Goal: Task Accomplishment & Management: Complete application form

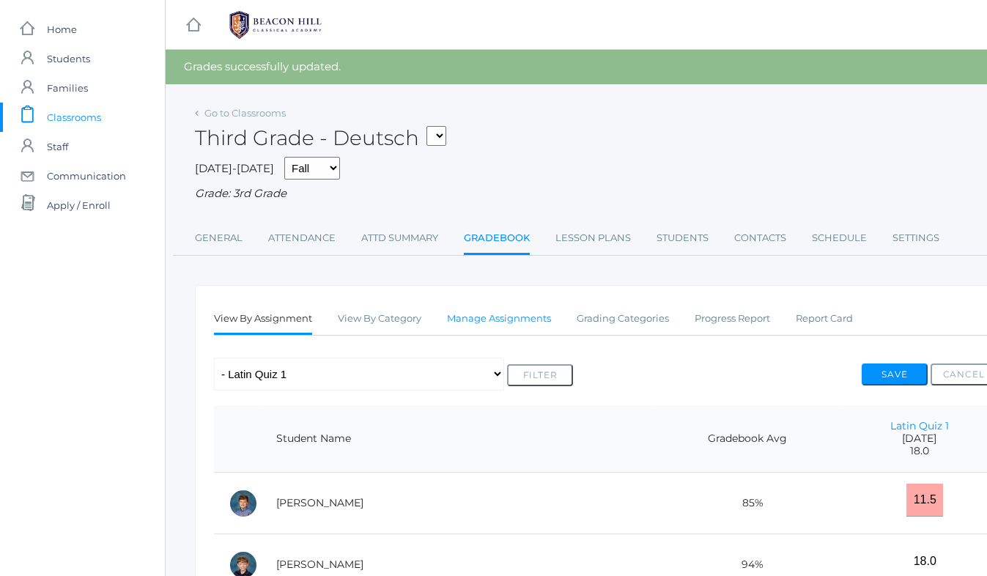
click at [470, 319] on link "Manage Assignments" at bounding box center [499, 318] width 104 height 29
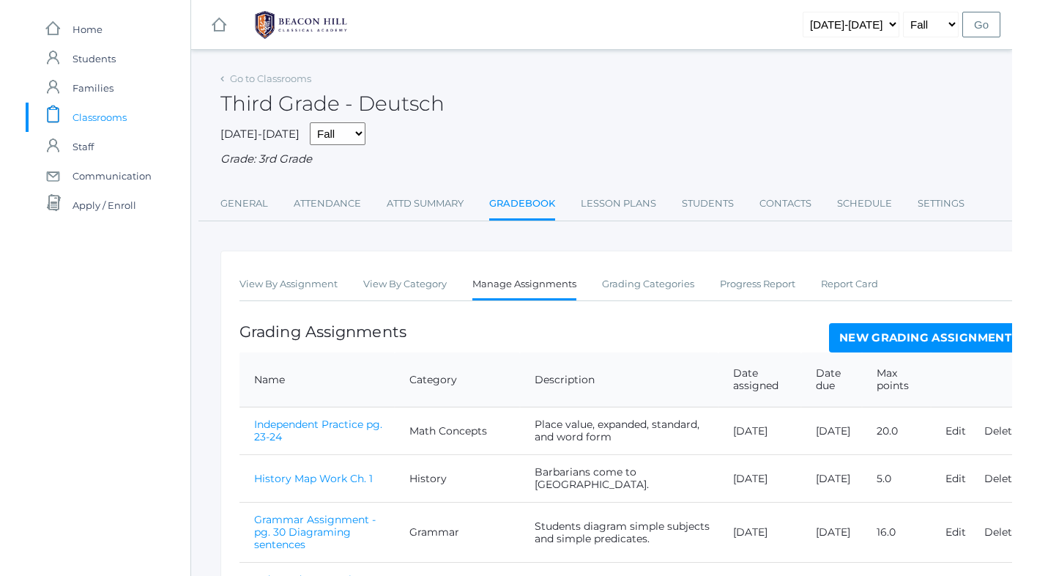
scroll to position [238, 0]
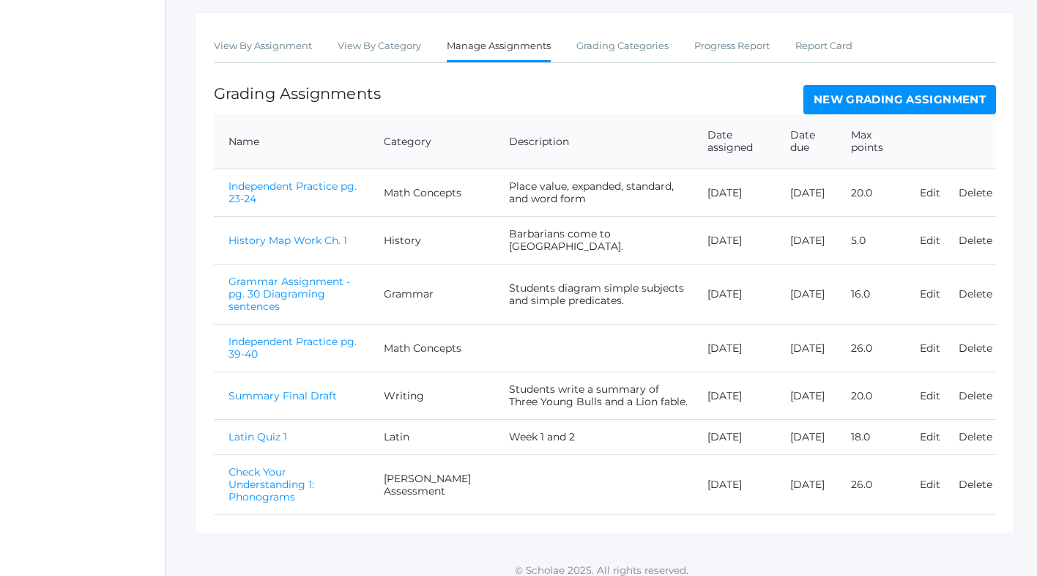
click at [833, 97] on link "New Grading Assignment" at bounding box center [900, 99] width 193 height 29
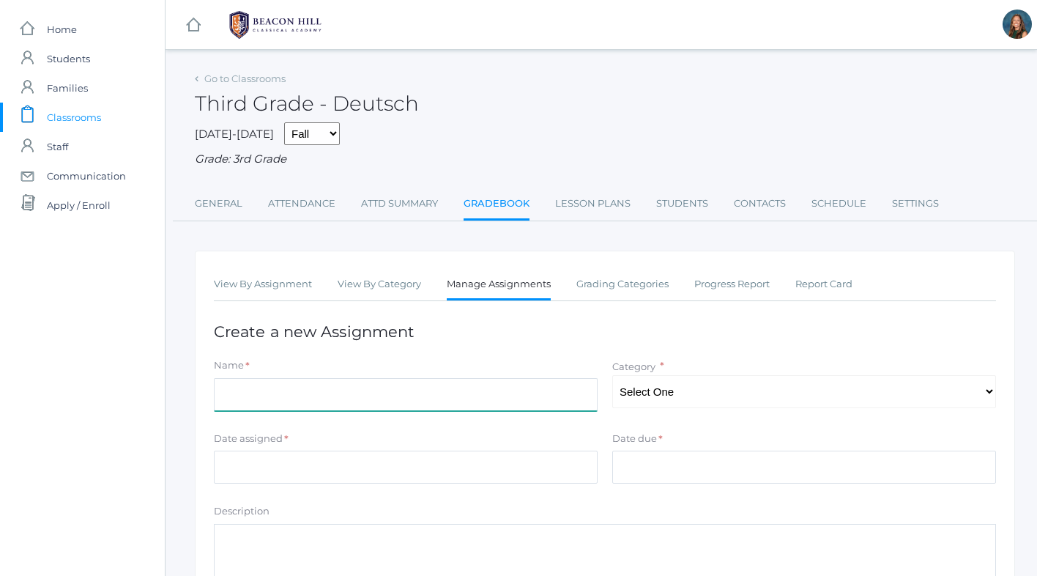
click at [387, 390] on input "Name" at bounding box center [406, 394] width 384 height 33
type input "Check Your Understanding 1: Spelling"
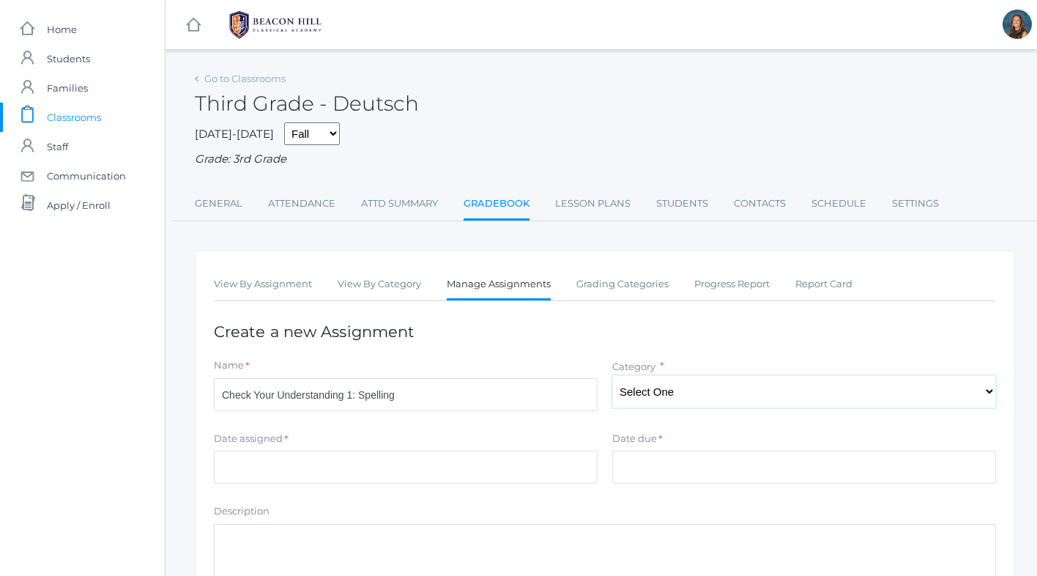
click at [665, 391] on select "Select One Math Concepts Math Multiplication Facts History Latin Literature Gra…" at bounding box center [804, 391] width 384 height 33
select select "1251"
click at [289, 472] on input "Date assigned" at bounding box center [406, 467] width 384 height 33
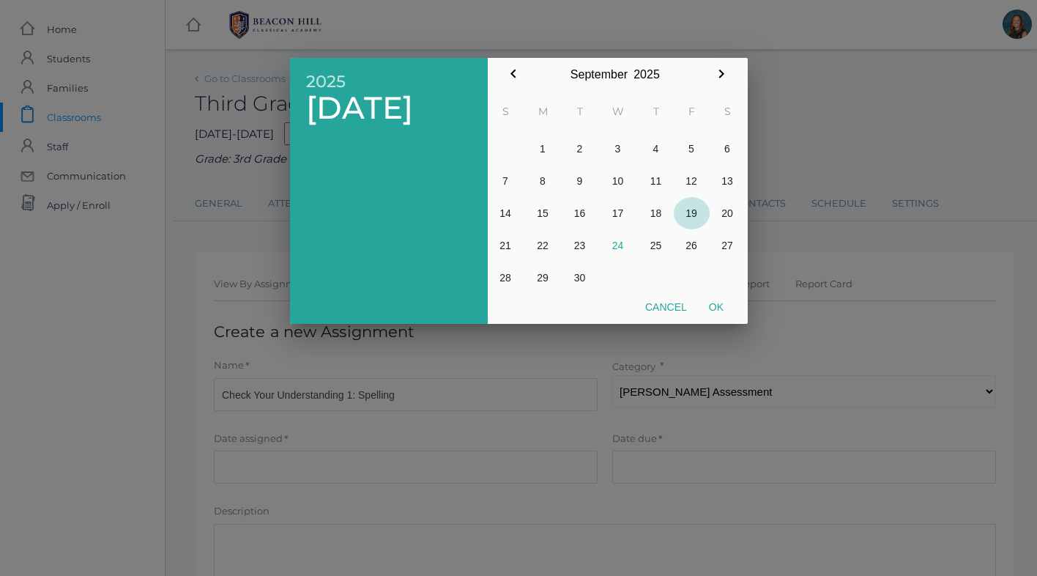
click at [694, 214] on button "19" at bounding box center [692, 213] width 36 height 32
click at [720, 305] on button "Ok" at bounding box center [716, 307] width 37 height 26
type input "[DATE]"
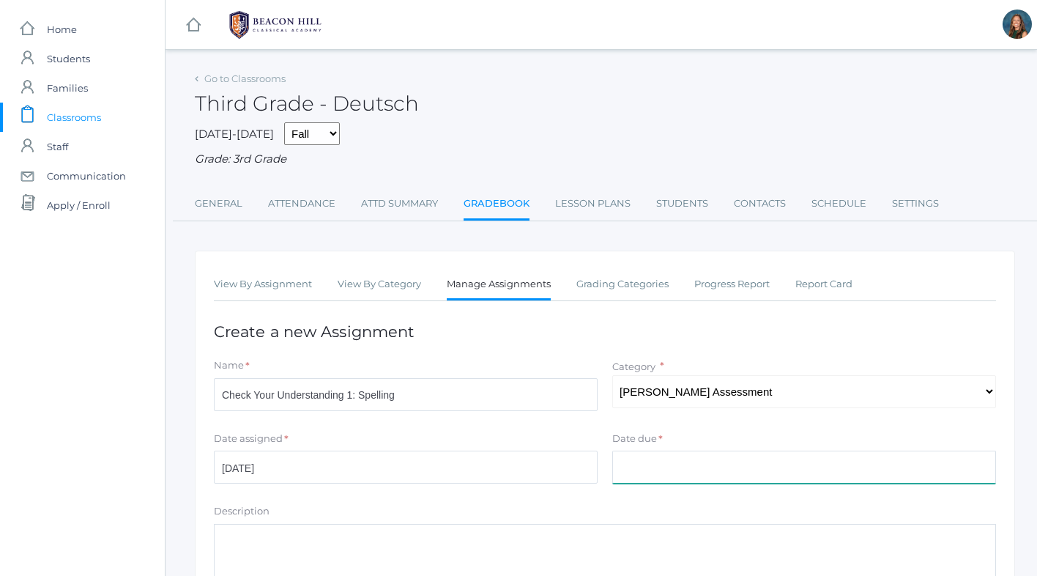
click at [648, 467] on input "Date due" at bounding box center [804, 467] width 384 height 33
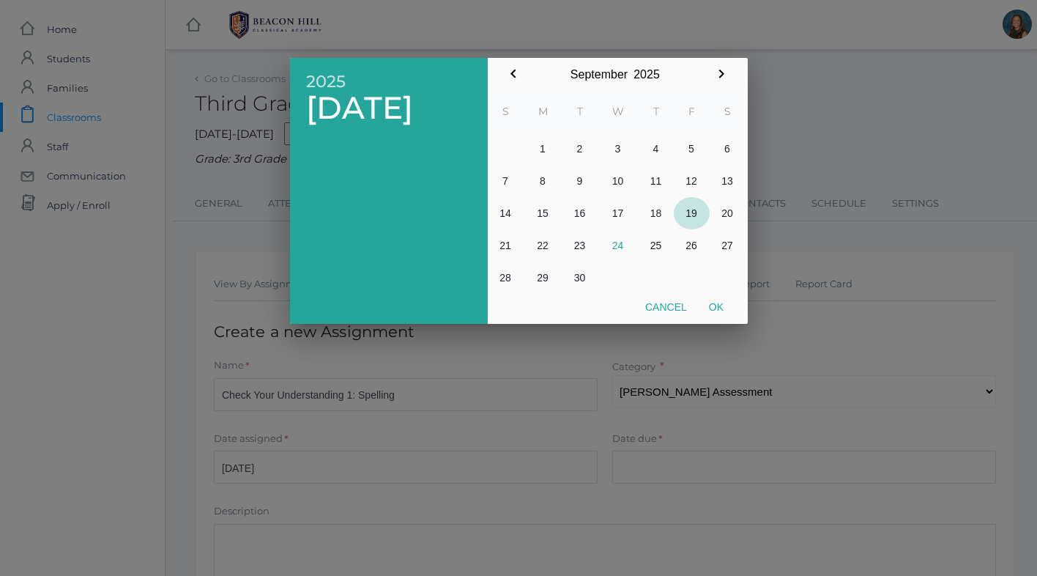
click at [694, 210] on button "19" at bounding box center [692, 213] width 36 height 32
click at [717, 305] on button "Ok" at bounding box center [716, 307] width 37 height 26
type input "[DATE]"
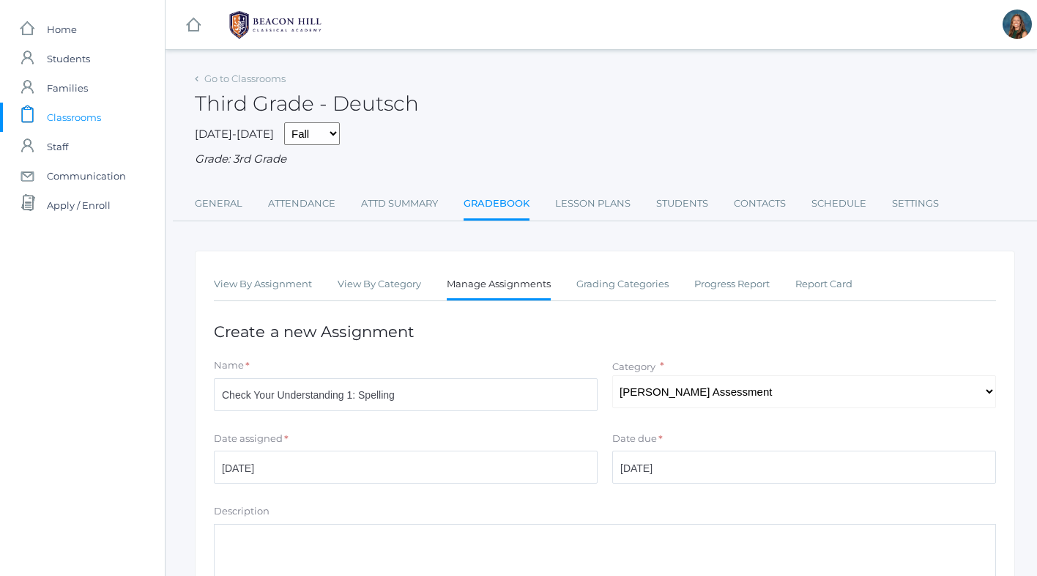
scroll to position [229, 0]
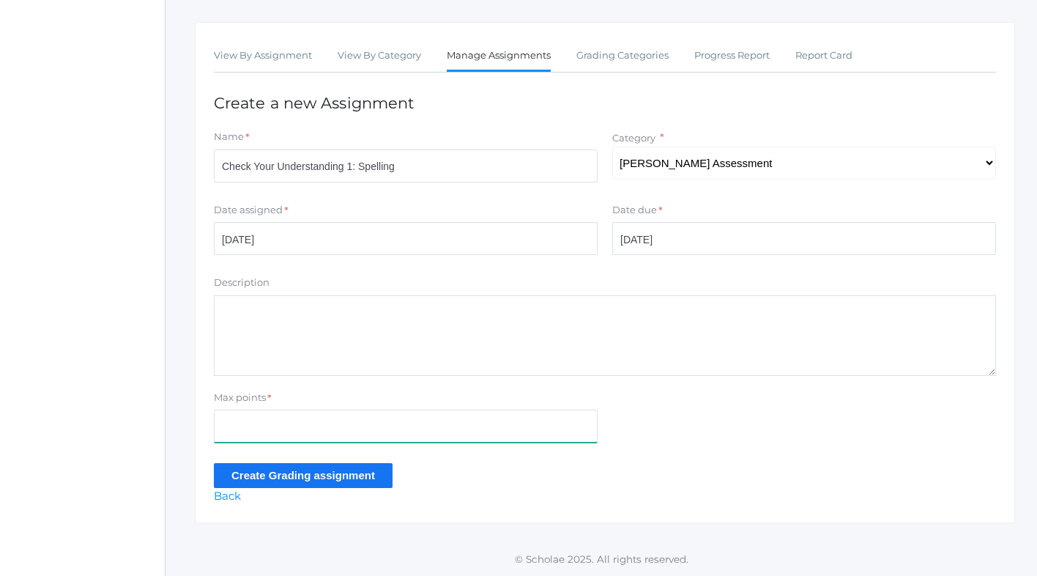
click at [266, 428] on input "Max points" at bounding box center [406, 425] width 384 height 33
type input "15"
click at [286, 473] on input "Create Grading assignment" at bounding box center [303, 475] width 179 height 24
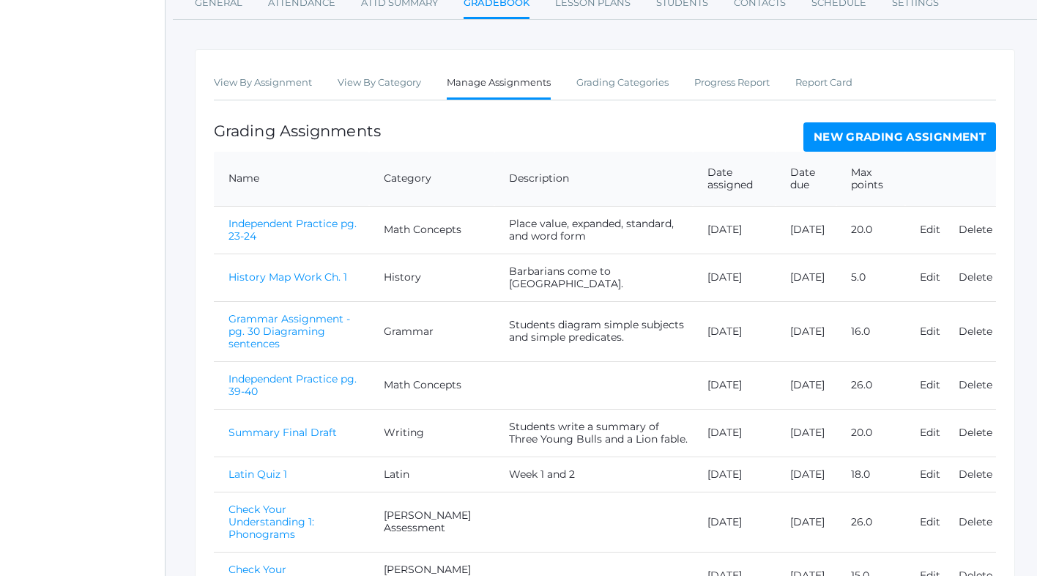
scroll to position [319, 0]
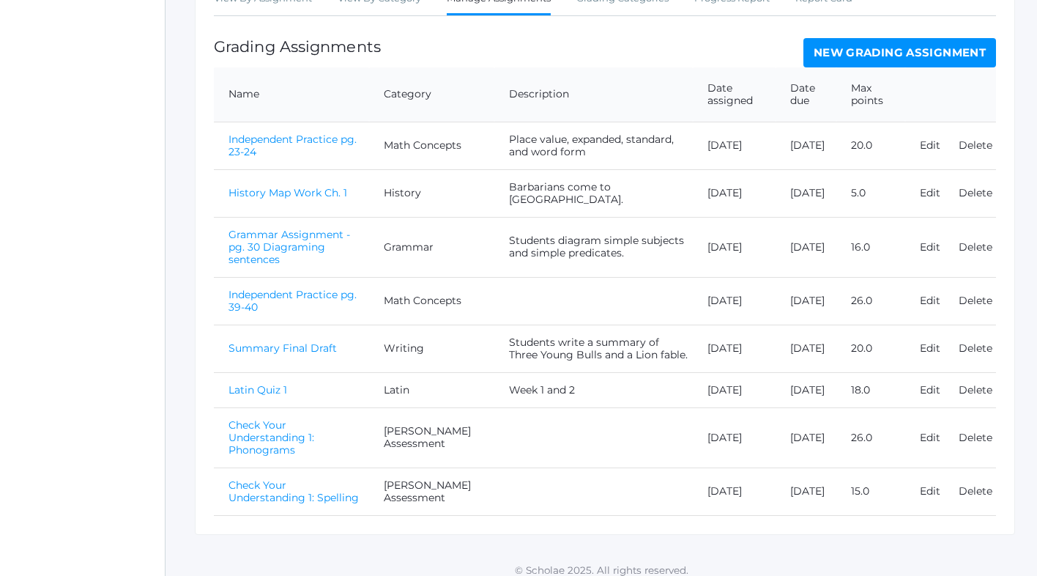
click at [335, 478] on link "Check Your Understanding 1: Spelling" at bounding box center [294, 491] width 130 height 26
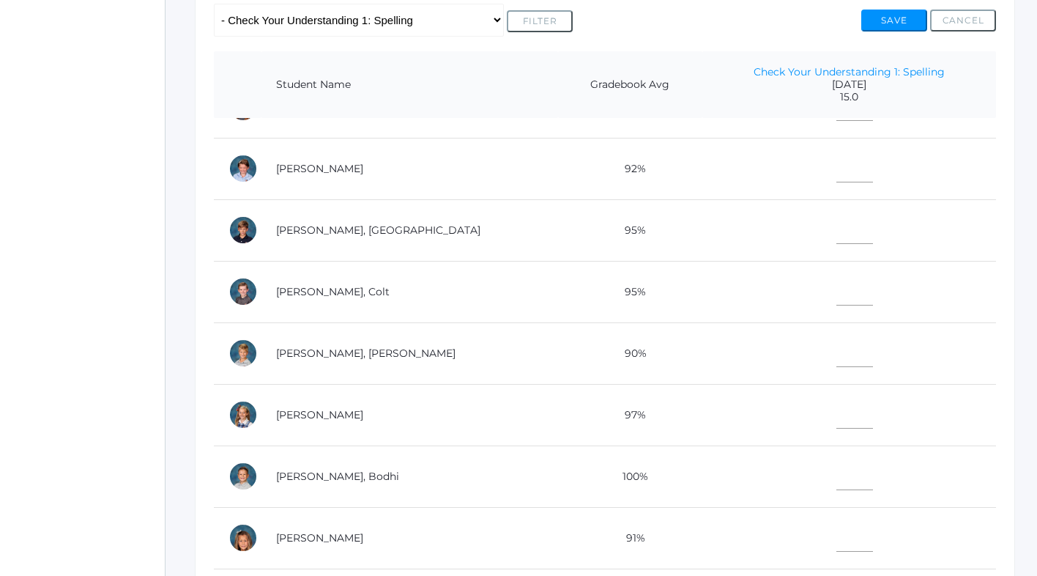
scroll to position [481, 0]
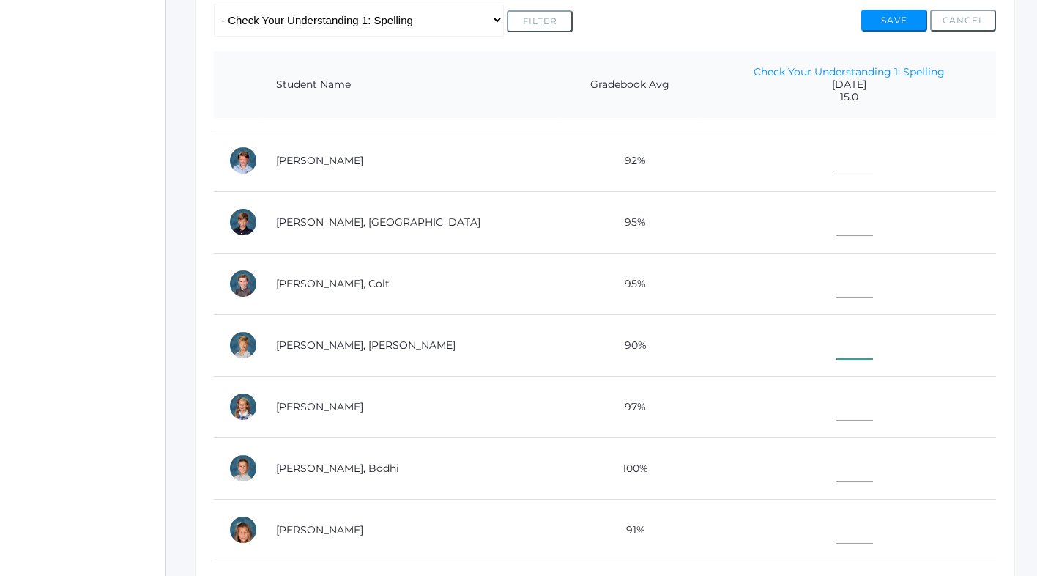
click at [837, 346] on input"] "text" at bounding box center [855, 342] width 37 height 33
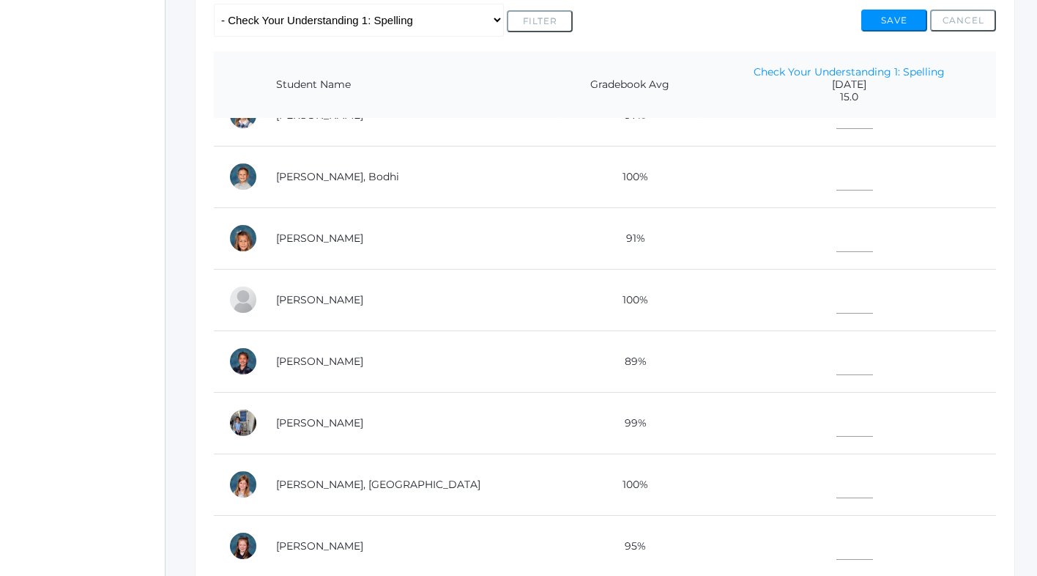
scroll to position [774, 0]
type input"] "12"
click at [837, 422] on input"] "text" at bounding box center [855, 418] width 37 height 33
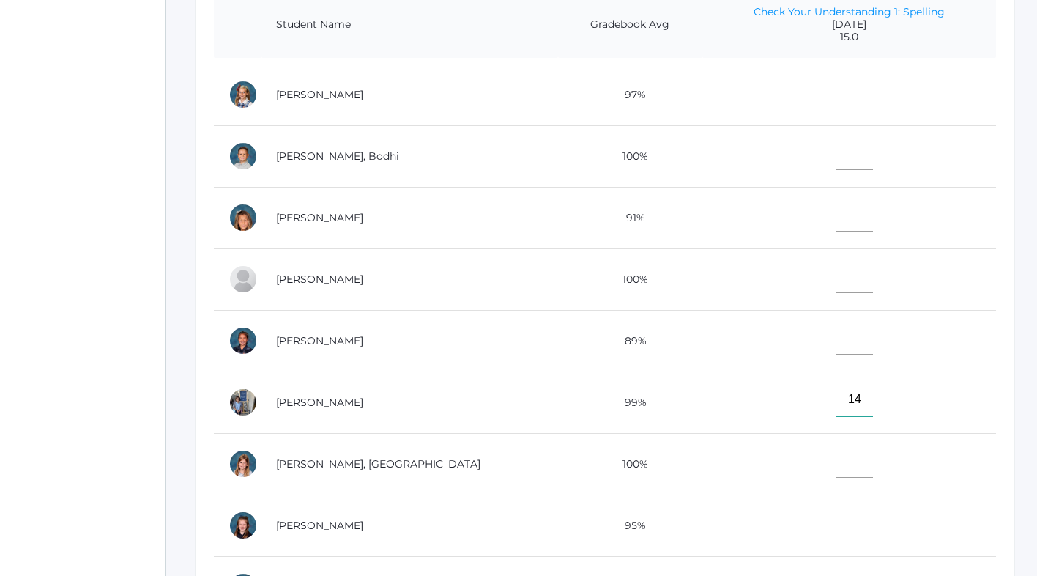
scroll to position [733, 0]
type input"] "14"
click at [837, 346] on input"] "text" at bounding box center [855, 337] width 37 height 33
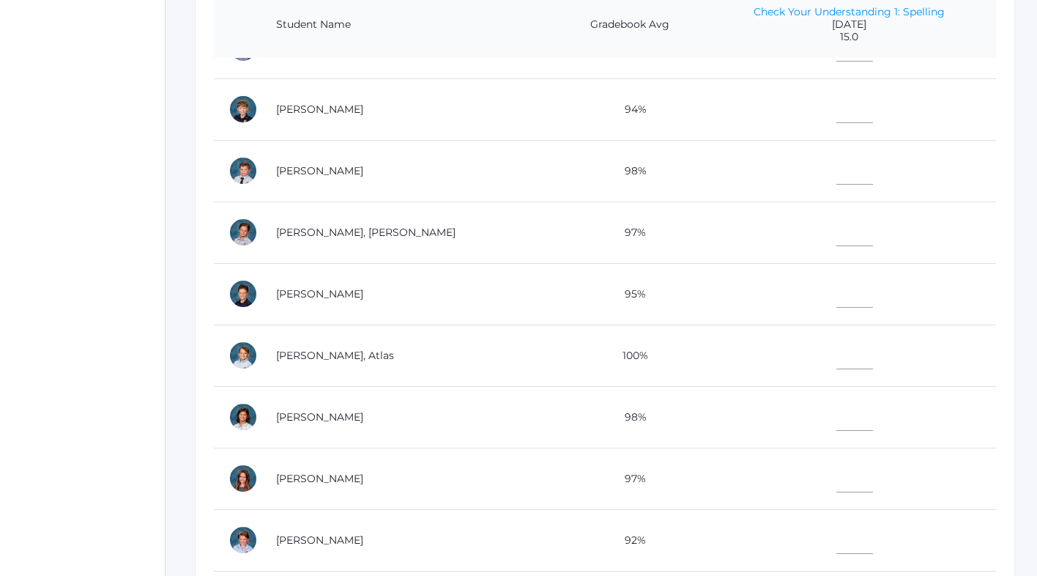
scroll to position [29, 0]
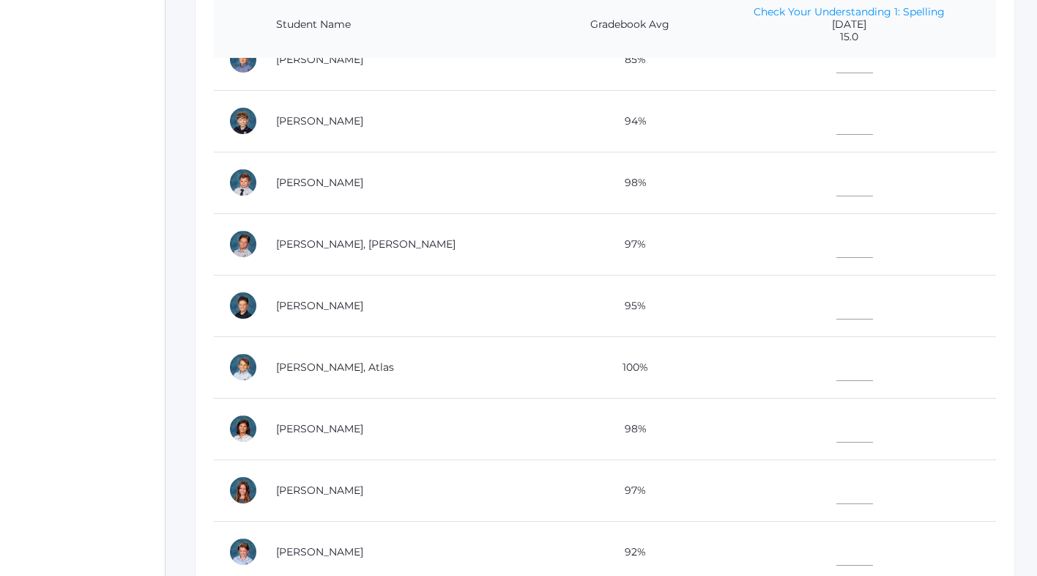
type input"] "13"
click at [837, 182] on input"] "text" at bounding box center [855, 179] width 37 height 33
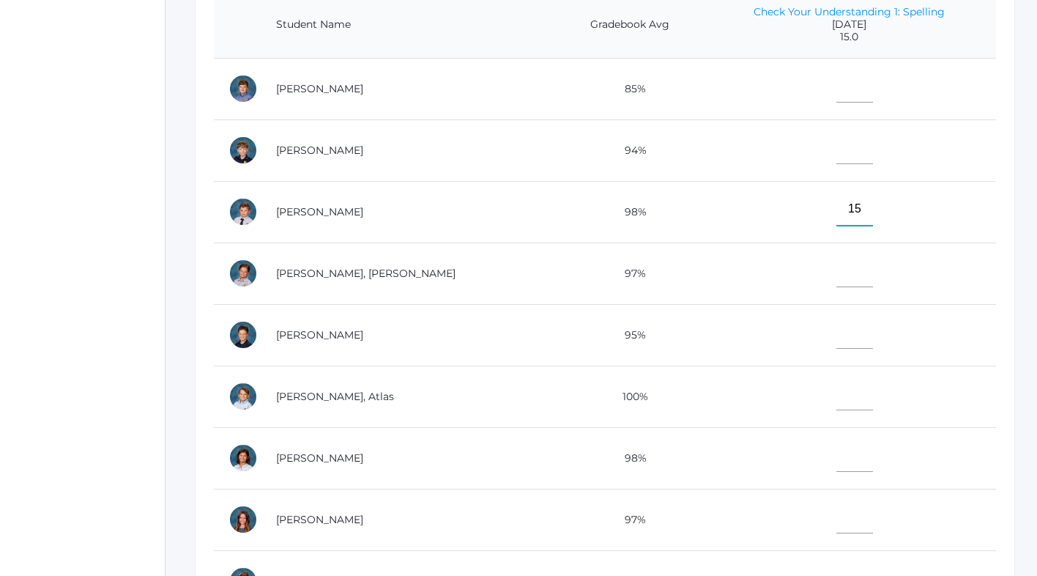
scroll to position [2, 0]
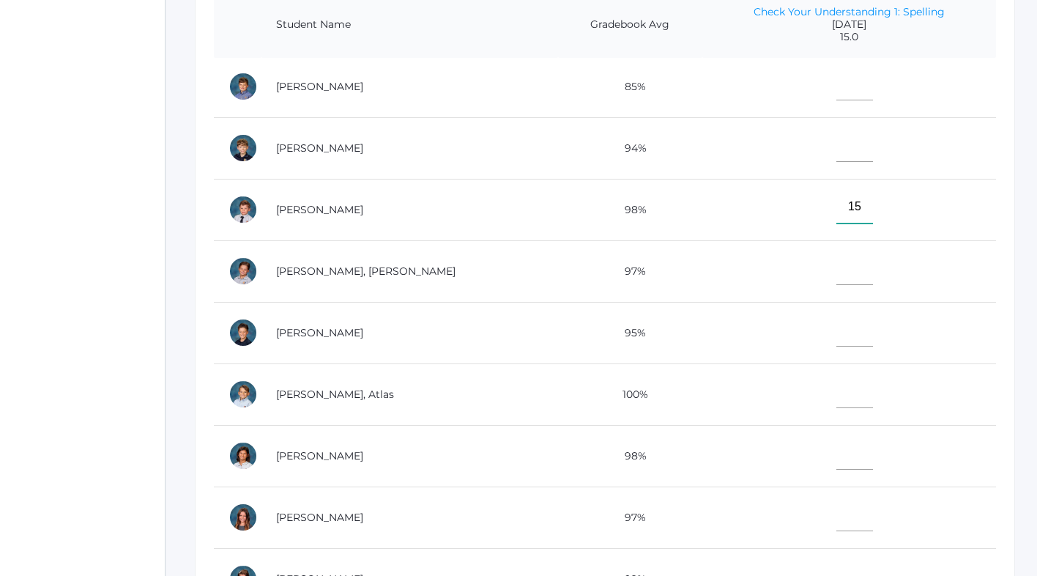
type input"] "15"
click at [837, 143] on input"] "text" at bounding box center [855, 145] width 37 height 33
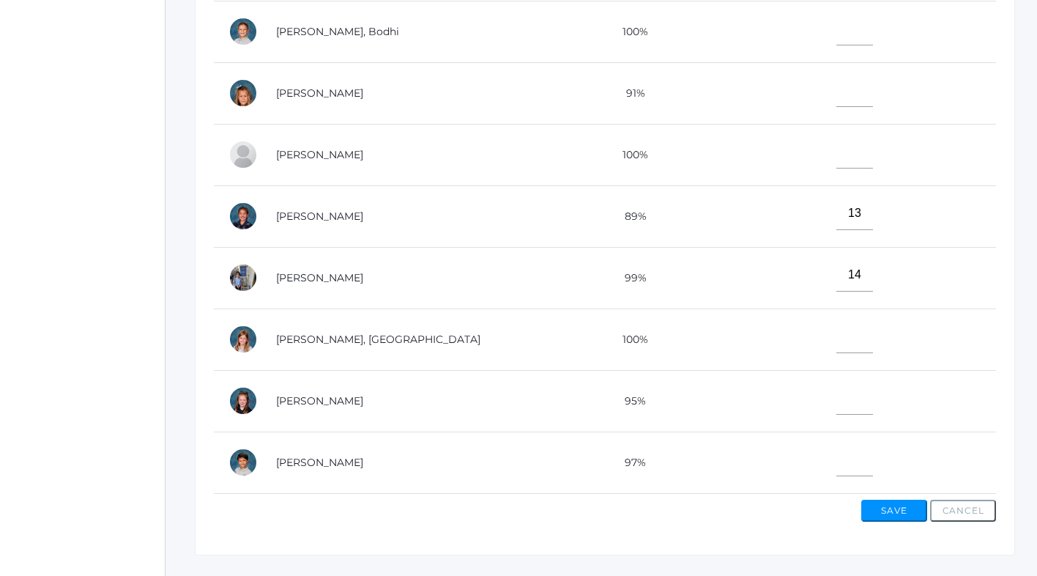
scroll to position [497, 0]
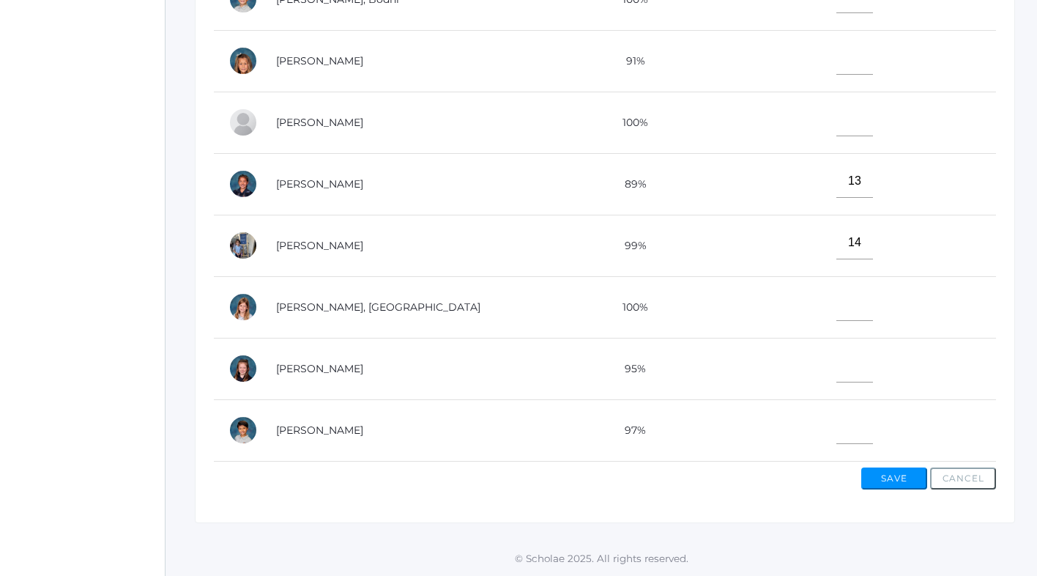
type input"] "15"
click at [837, 369] on input"] "text" at bounding box center [855, 365] width 37 height 33
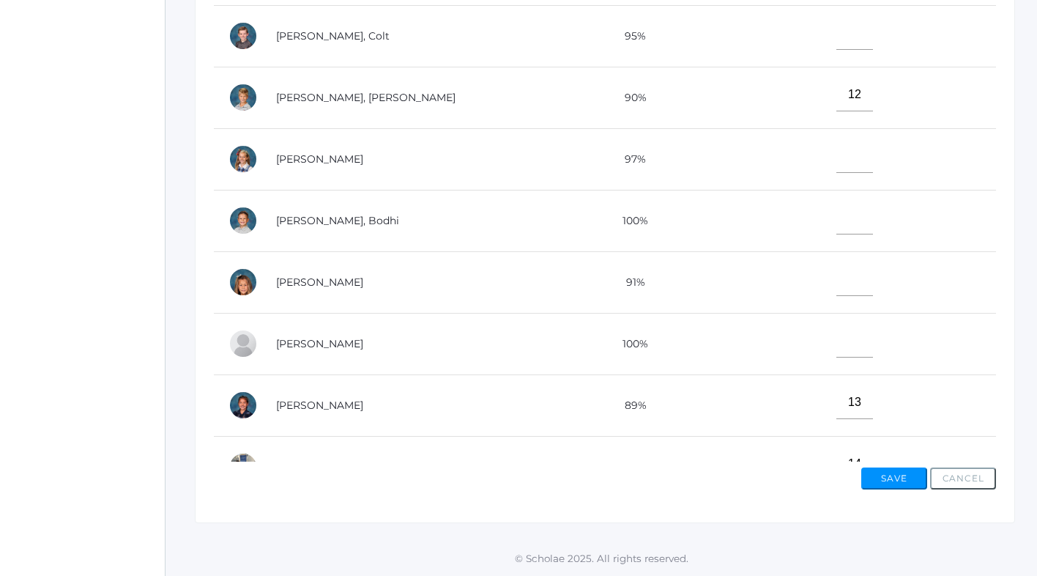
scroll to position [552, 0]
type input"] "15"
click at [837, 31] on input"] "text" at bounding box center [855, 33] width 37 height 33
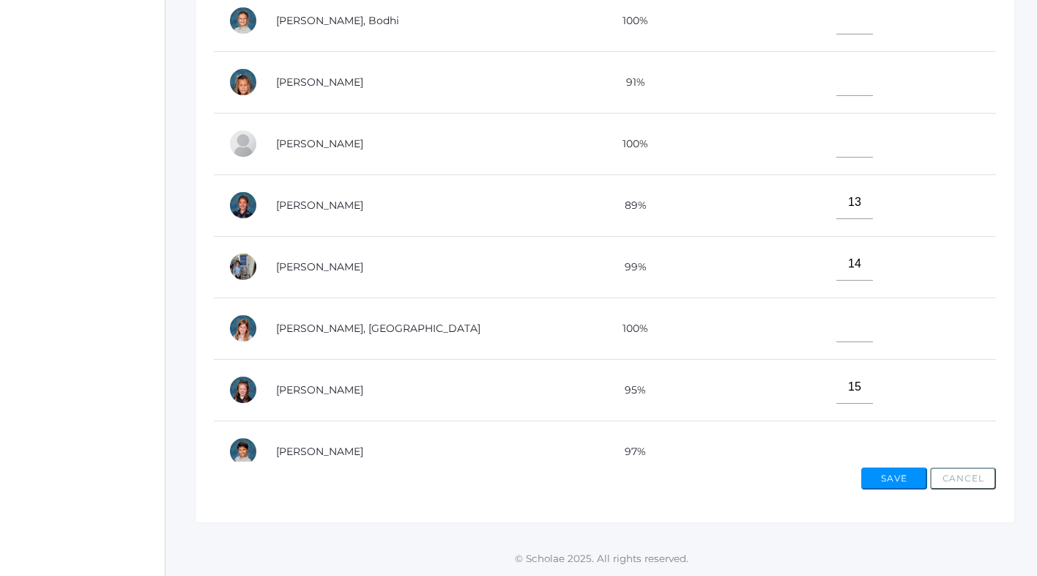
scroll to position [774, 0]
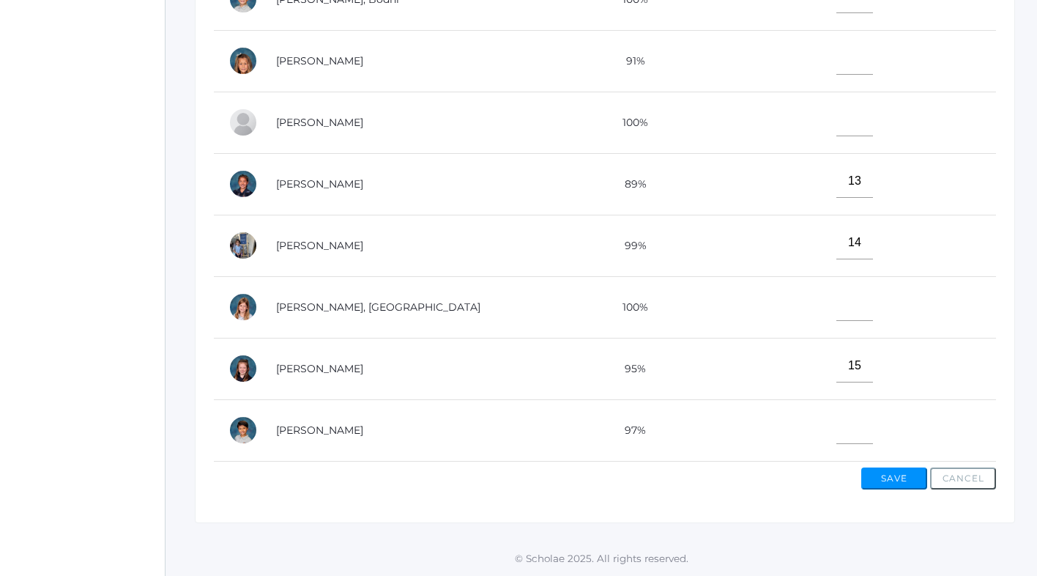
type input"] "15"
click at [837, 427] on input"] "text" at bounding box center [855, 427] width 37 height 33
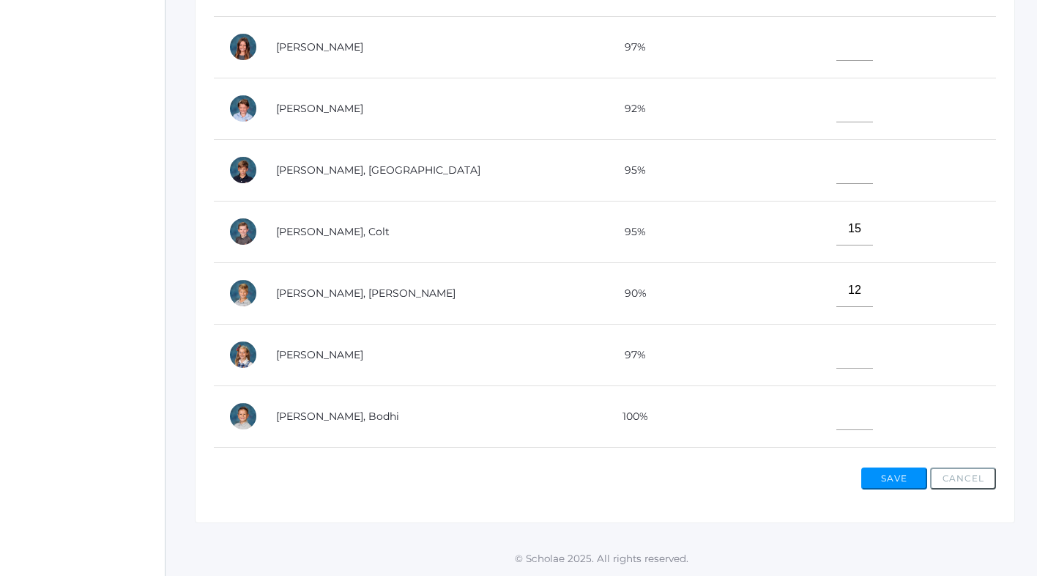
scroll to position [353, 0]
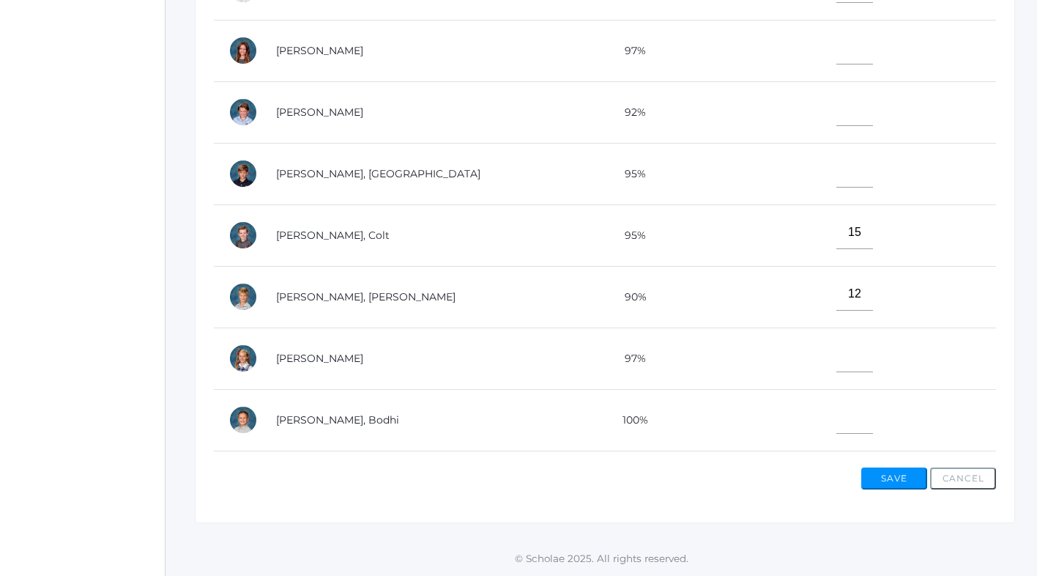
type input"] "15"
click at [837, 122] on input"] "text" at bounding box center [855, 109] width 37 height 33
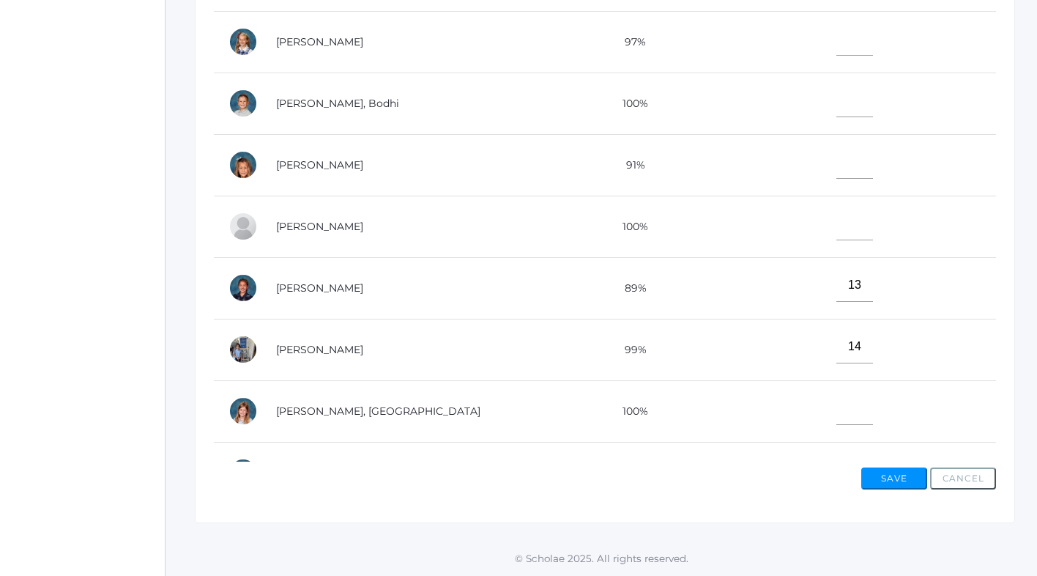
scroll to position [694, 0]
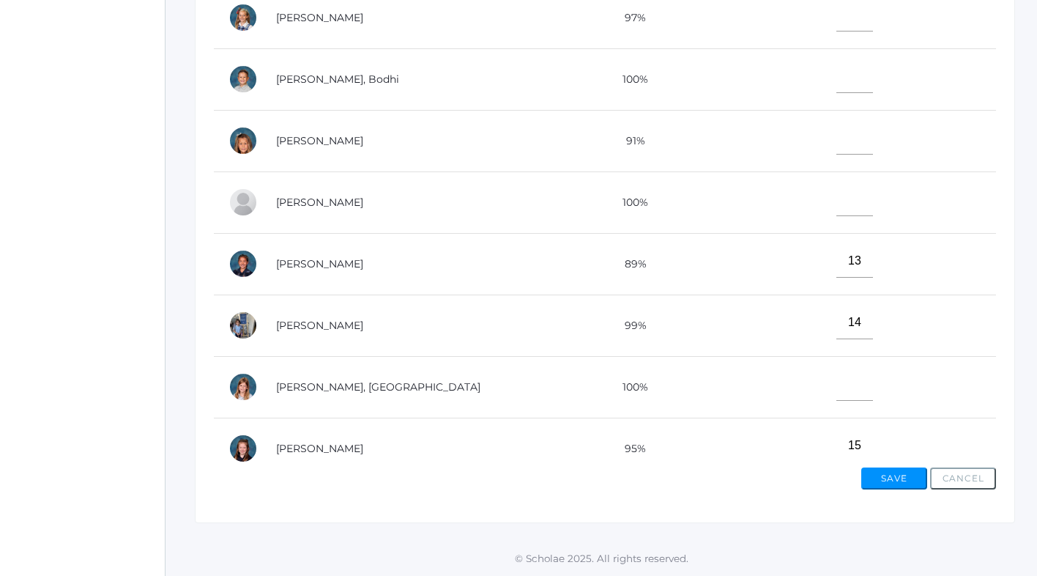
type input"] "15"
click at [837, 386] on input"] "text" at bounding box center [855, 384] width 37 height 33
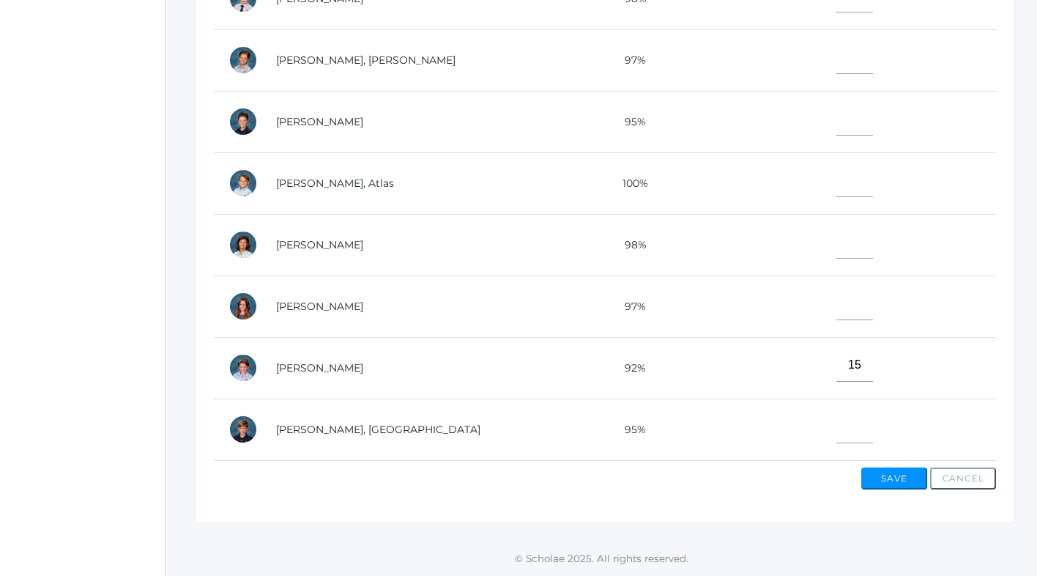
scroll to position [84, 0]
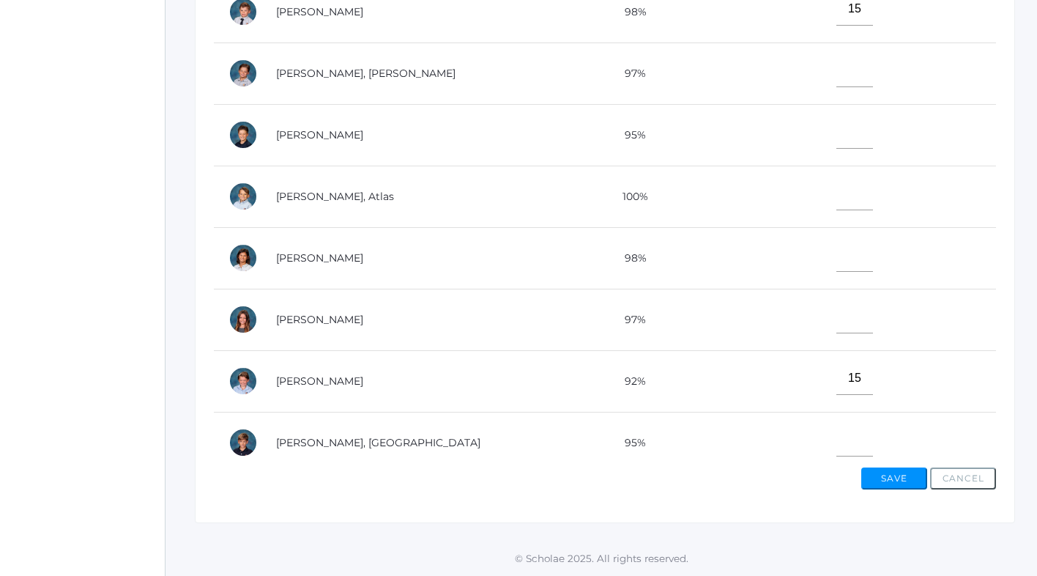
type input"] "15"
click at [837, 76] on input"] "text" at bounding box center [855, 70] width 37 height 33
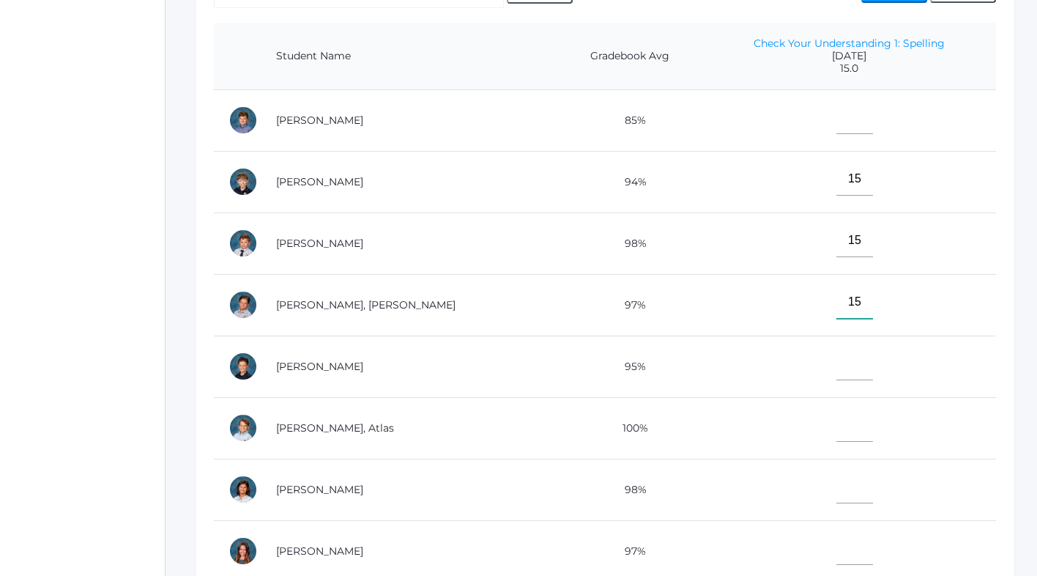
scroll to position [346, 0]
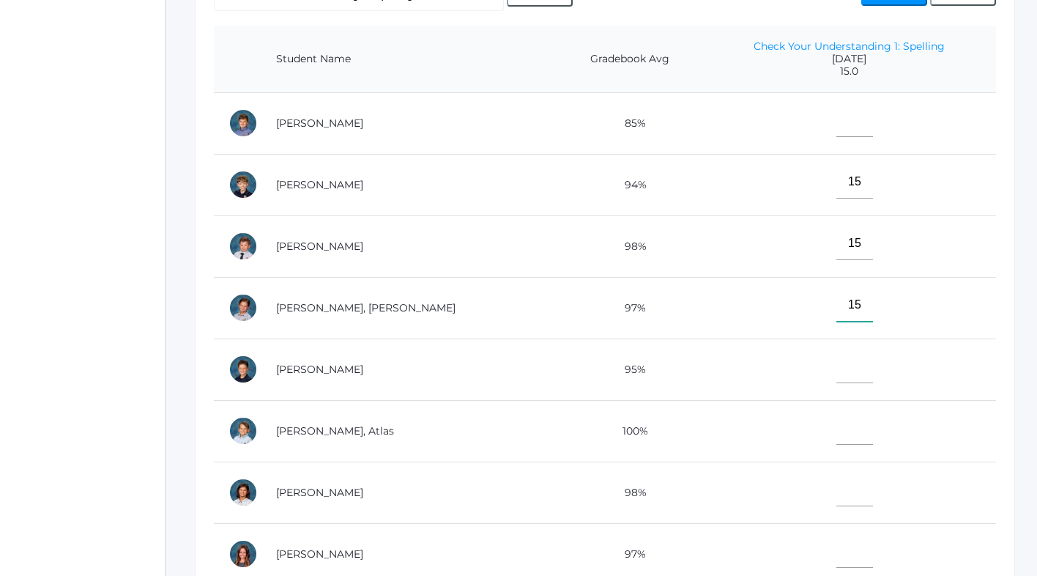
type input"] "15"
click at [837, 118] on input"] "text" at bounding box center [855, 120] width 37 height 33
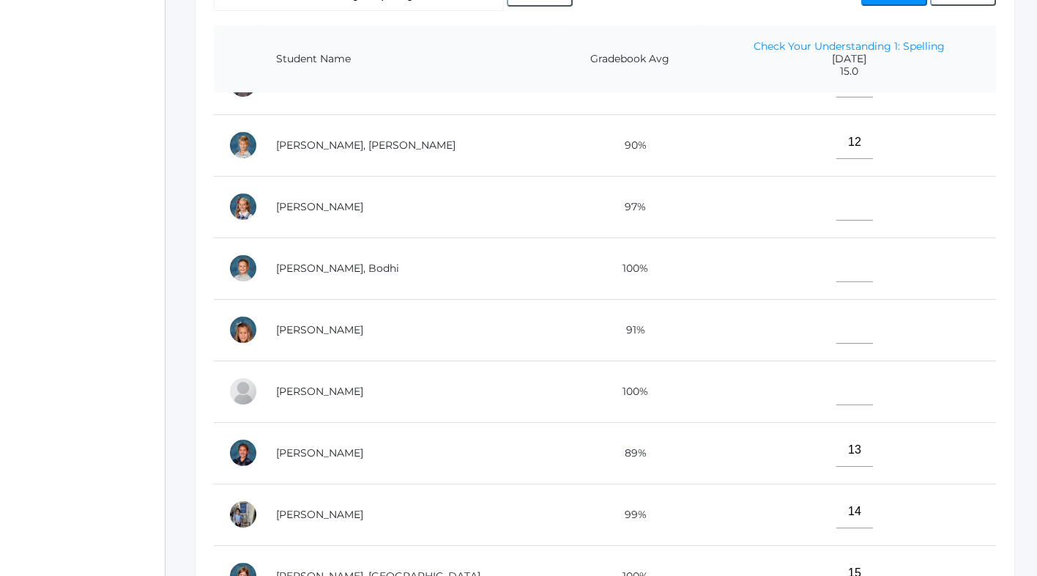
scroll to position [667, 0]
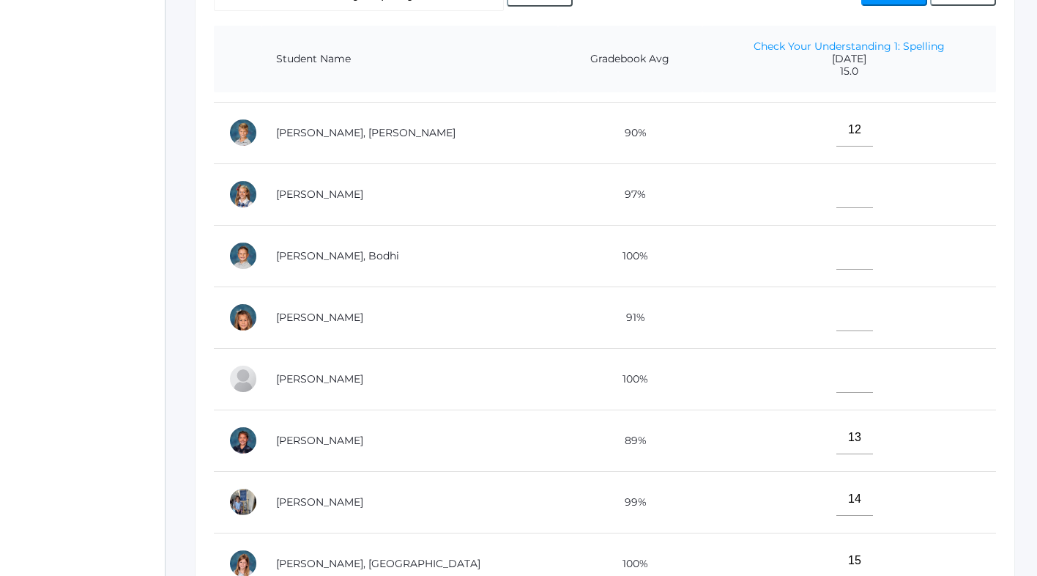
type input"] "13"
click at [837, 312] on input"] "text" at bounding box center [855, 314] width 37 height 33
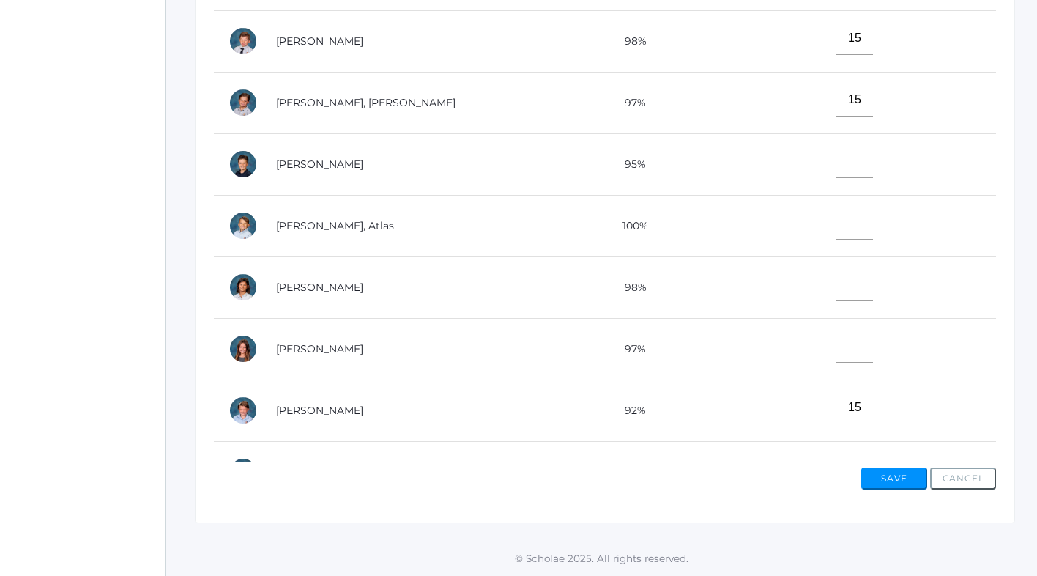
scroll to position [31, 0]
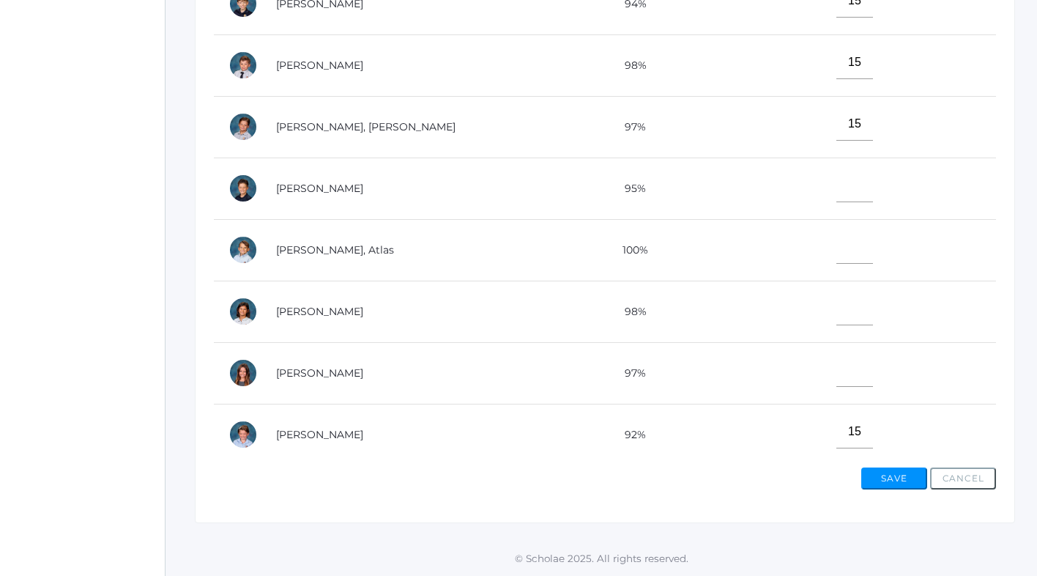
type input"] "15"
click at [837, 246] on input"] "text" at bounding box center [855, 247] width 37 height 33
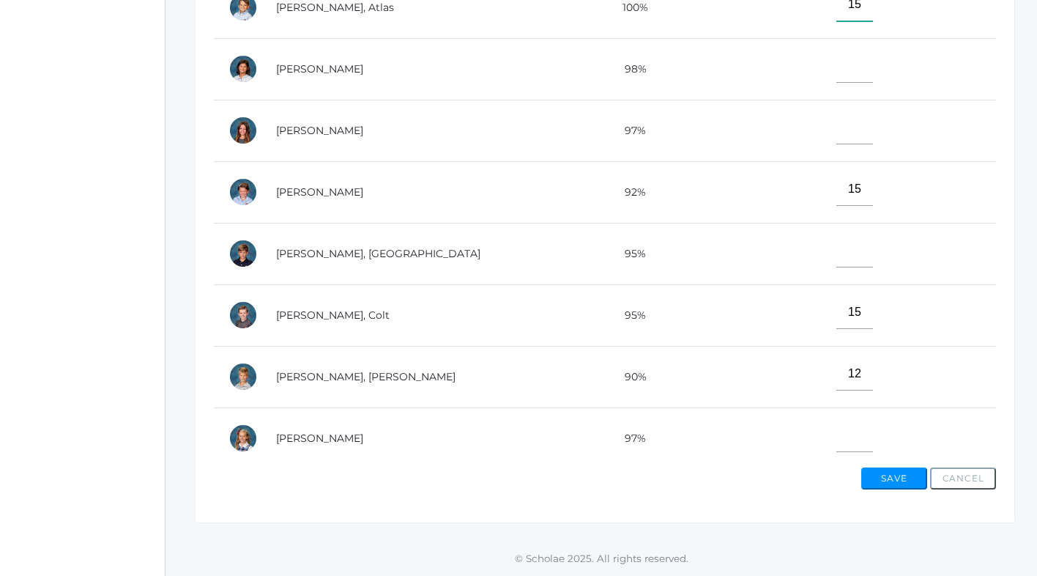
scroll to position [293, 0]
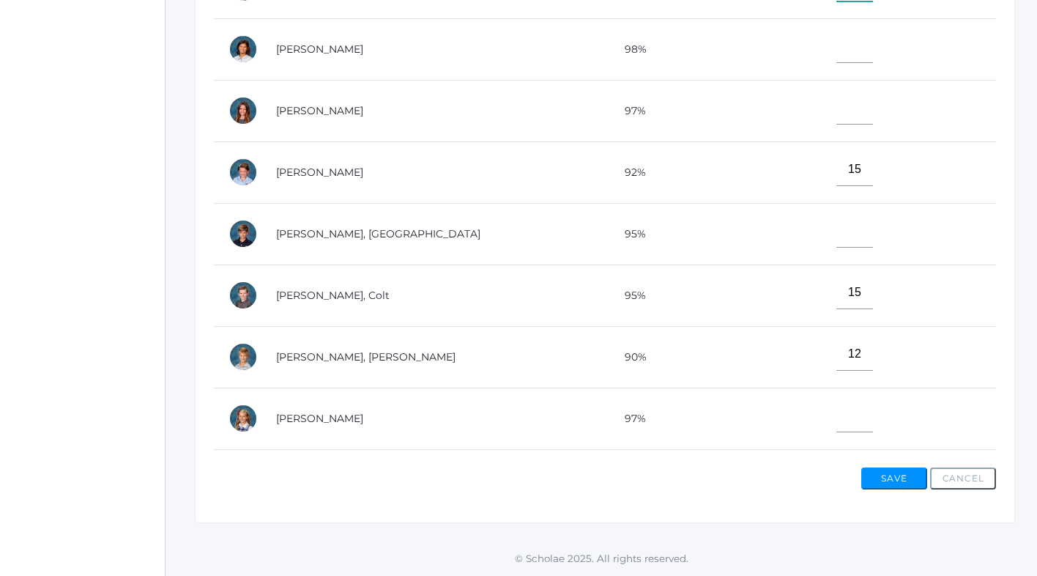
type input"] "15"
click at [837, 231] on input"] "text" at bounding box center [855, 231] width 37 height 33
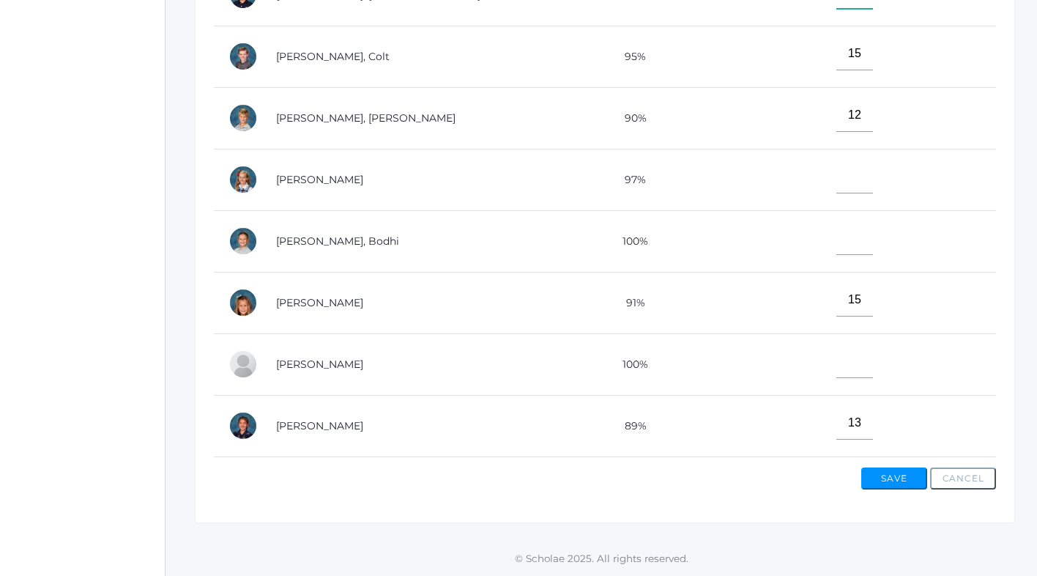
scroll to position [534, 0]
type input"] "14"
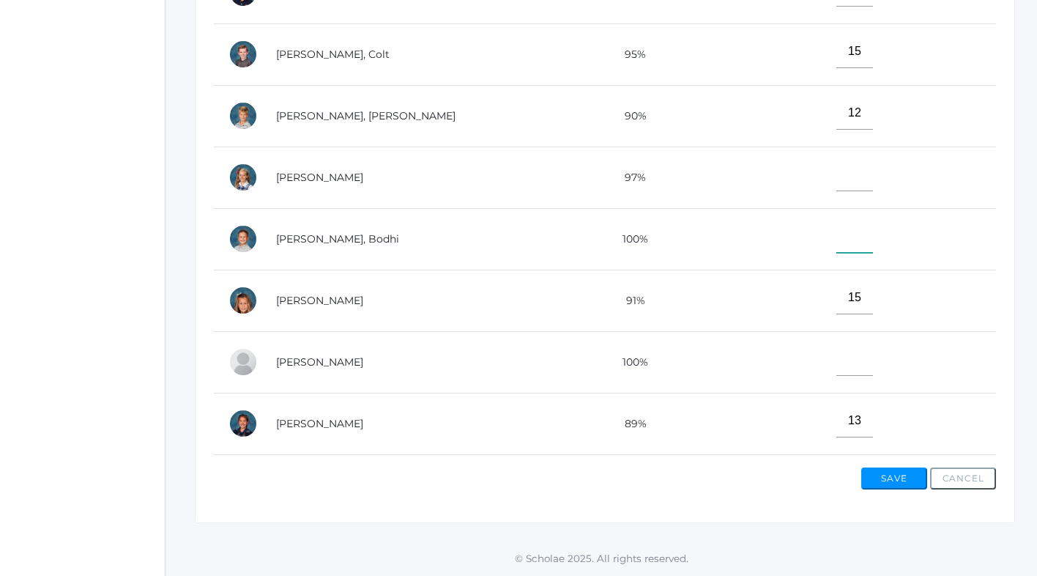
click at [837, 244] on input"] "text" at bounding box center [855, 236] width 37 height 33
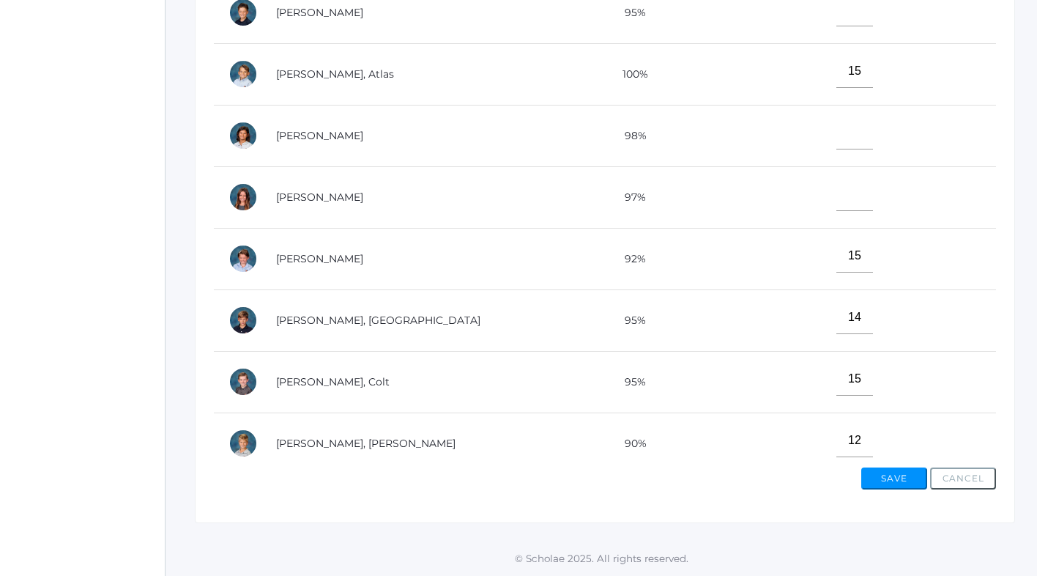
scroll to position [200, 0]
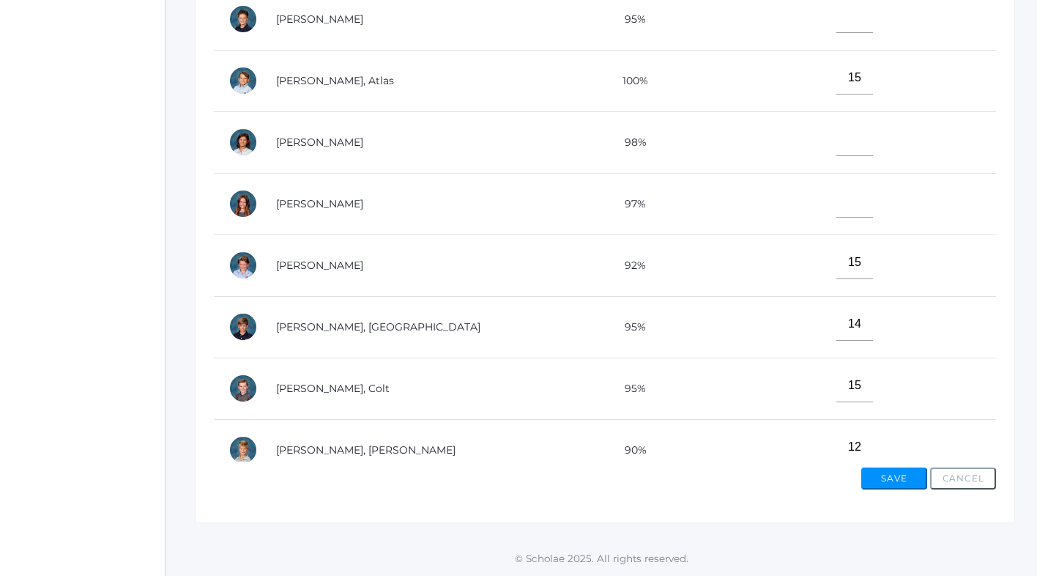
type input"] "15"
click at [837, 208] on input"] "text" at bounding box center [855, 201] width 37 height 33
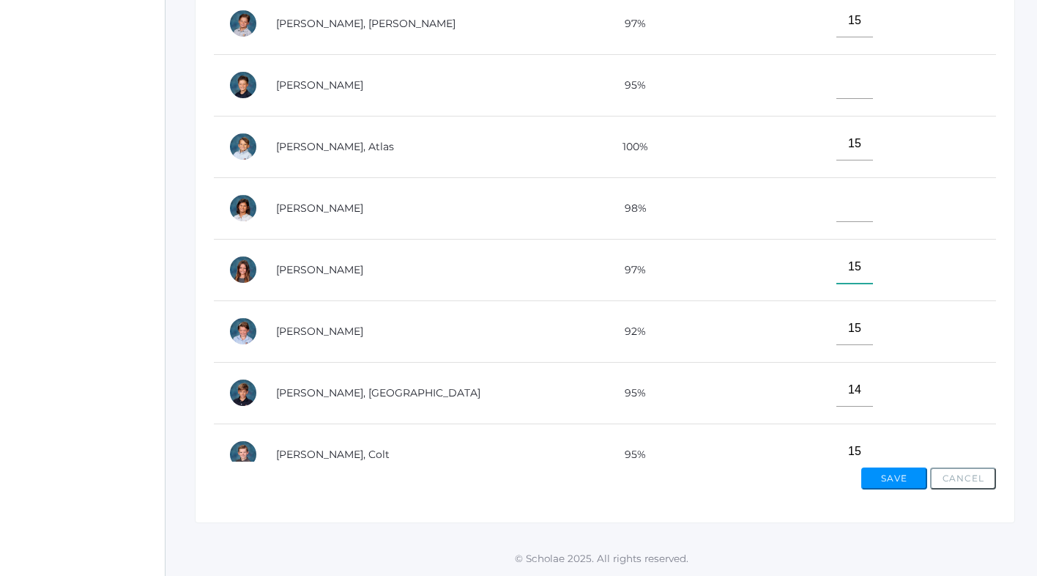
type input"] "15"
click at [837, 89] on input"] "text" at bounding box center [855, 82] width 37 height 33
type input"] "15"
click at [837, 200] on input"] "text" at bounding box center [855, 205] width 37 height 33
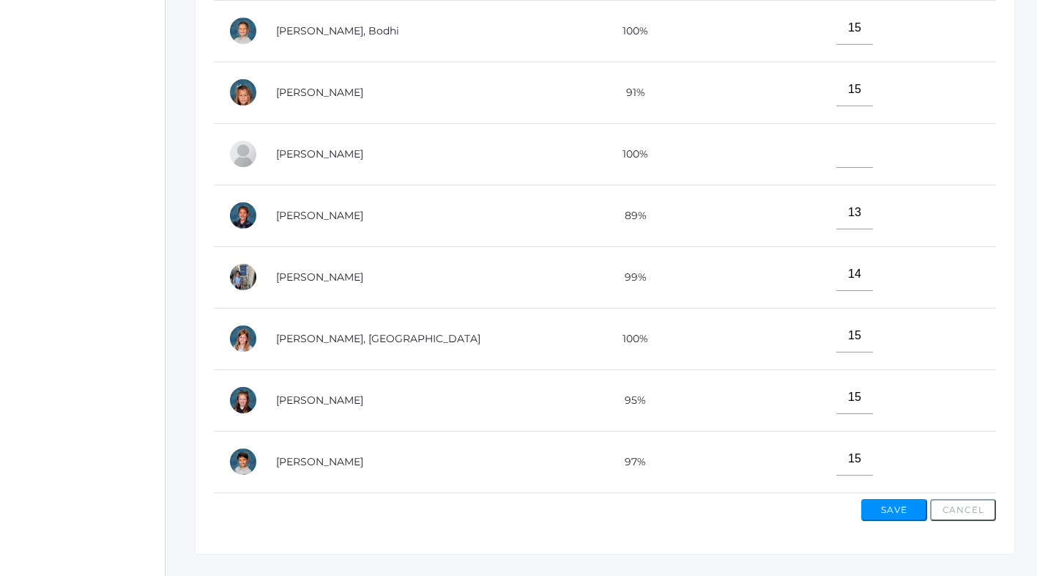
scroll to position [497, 0]
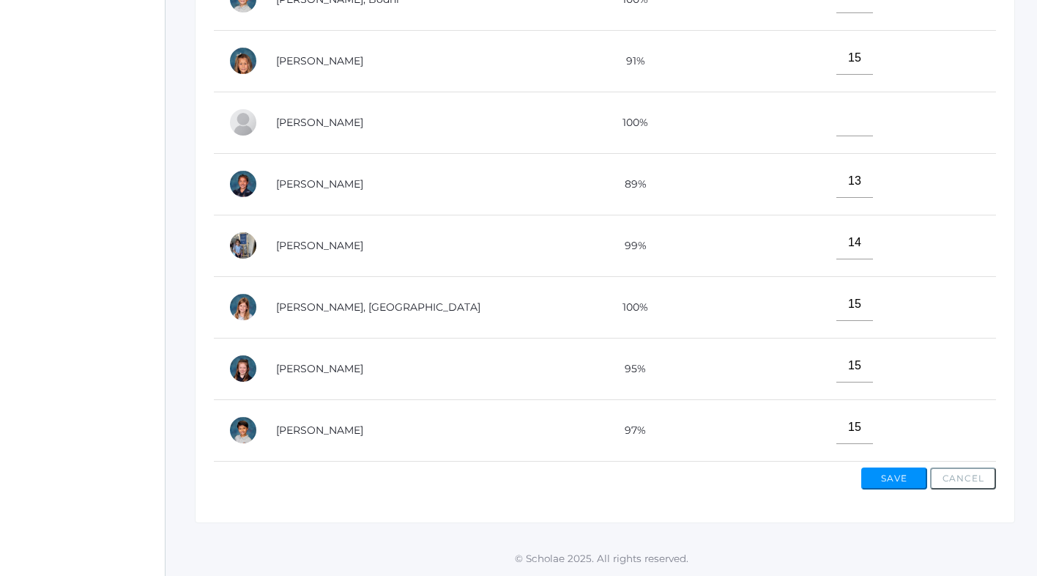
type input"] "15"
click at [891, 474] on button "Save" at bounding box center [894, 478] width 66 height 22
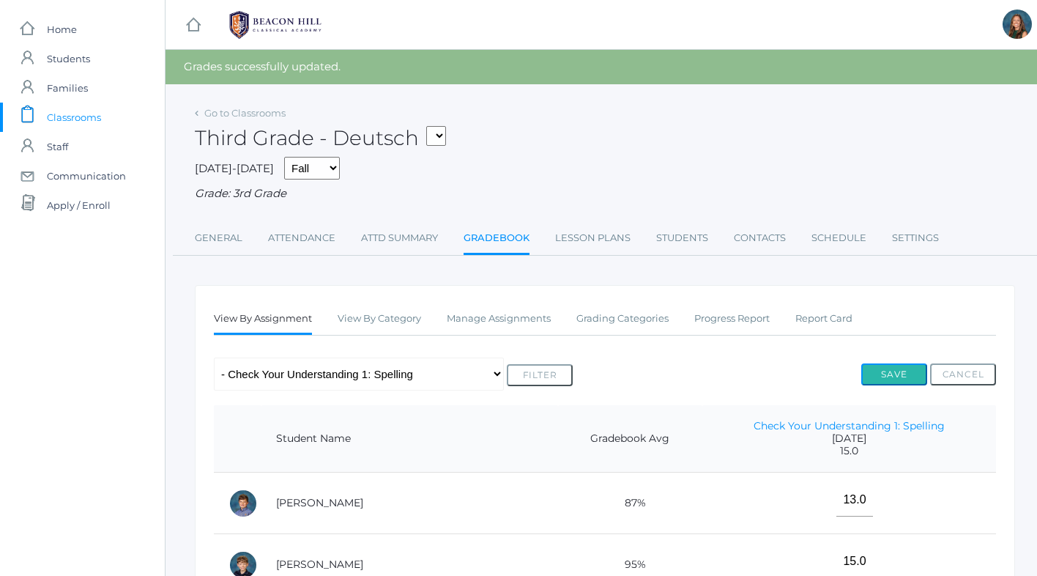
click at [885, 374] on button "Save" at bounding box center [894, 374] width 66 height 22
